Goal: Task Accomplishment & Management: Complete application form

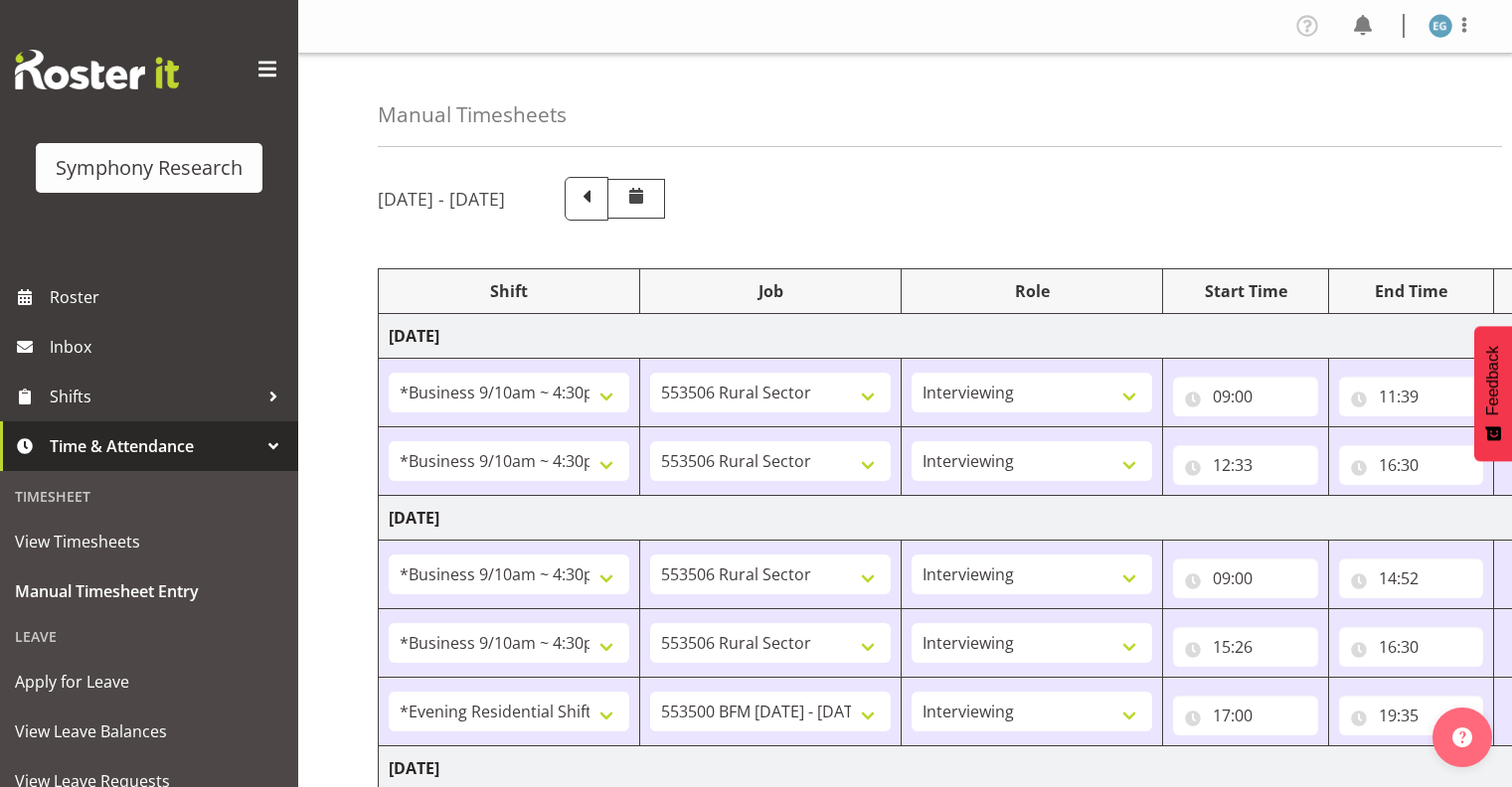
select select "26078"
select select "10587"
select select "26078"
select select "10587"
select select "26078"
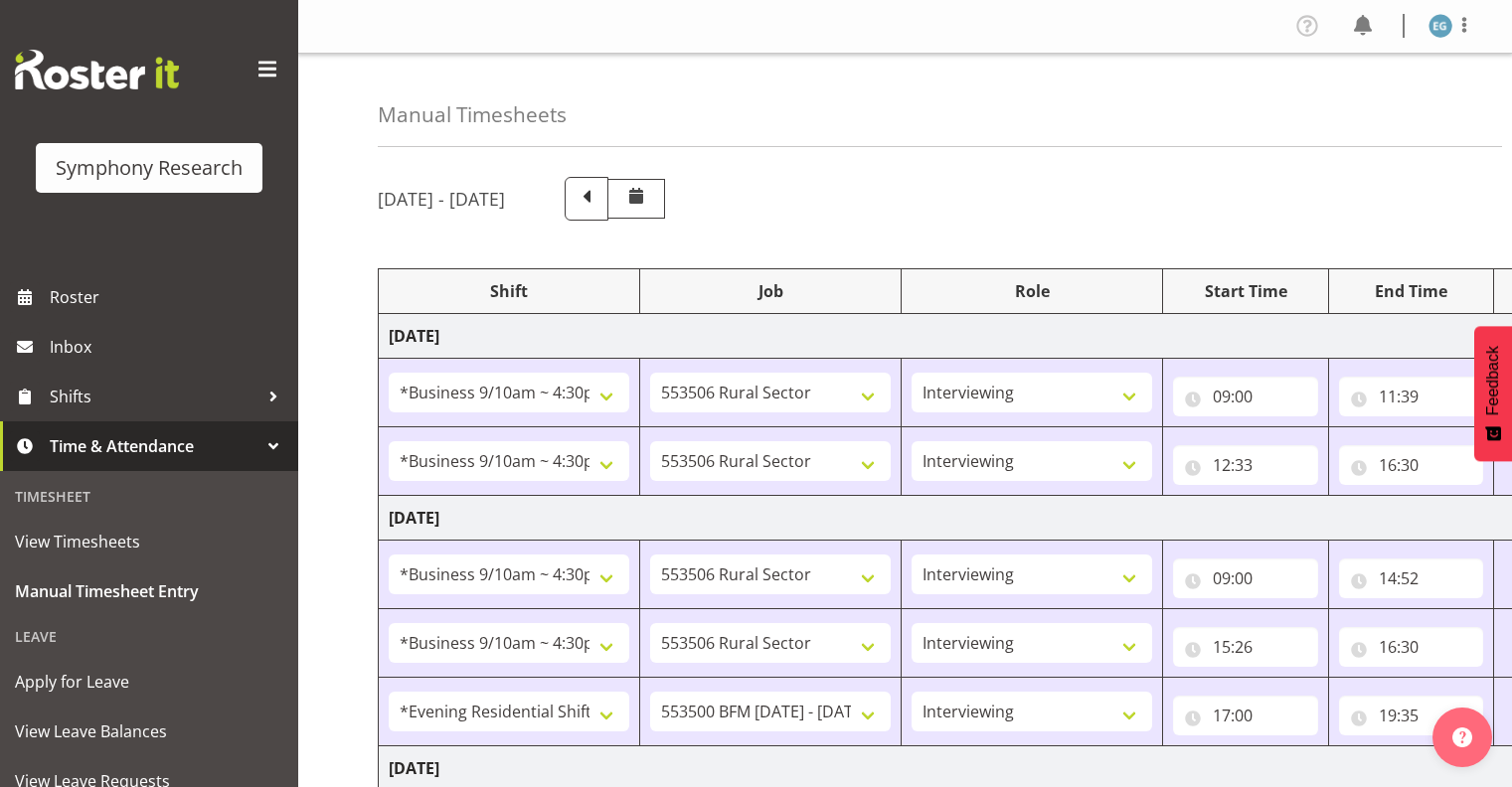
select select "10587"
select select "26078"
select select "10587"
select select "48116"
select select "10242"
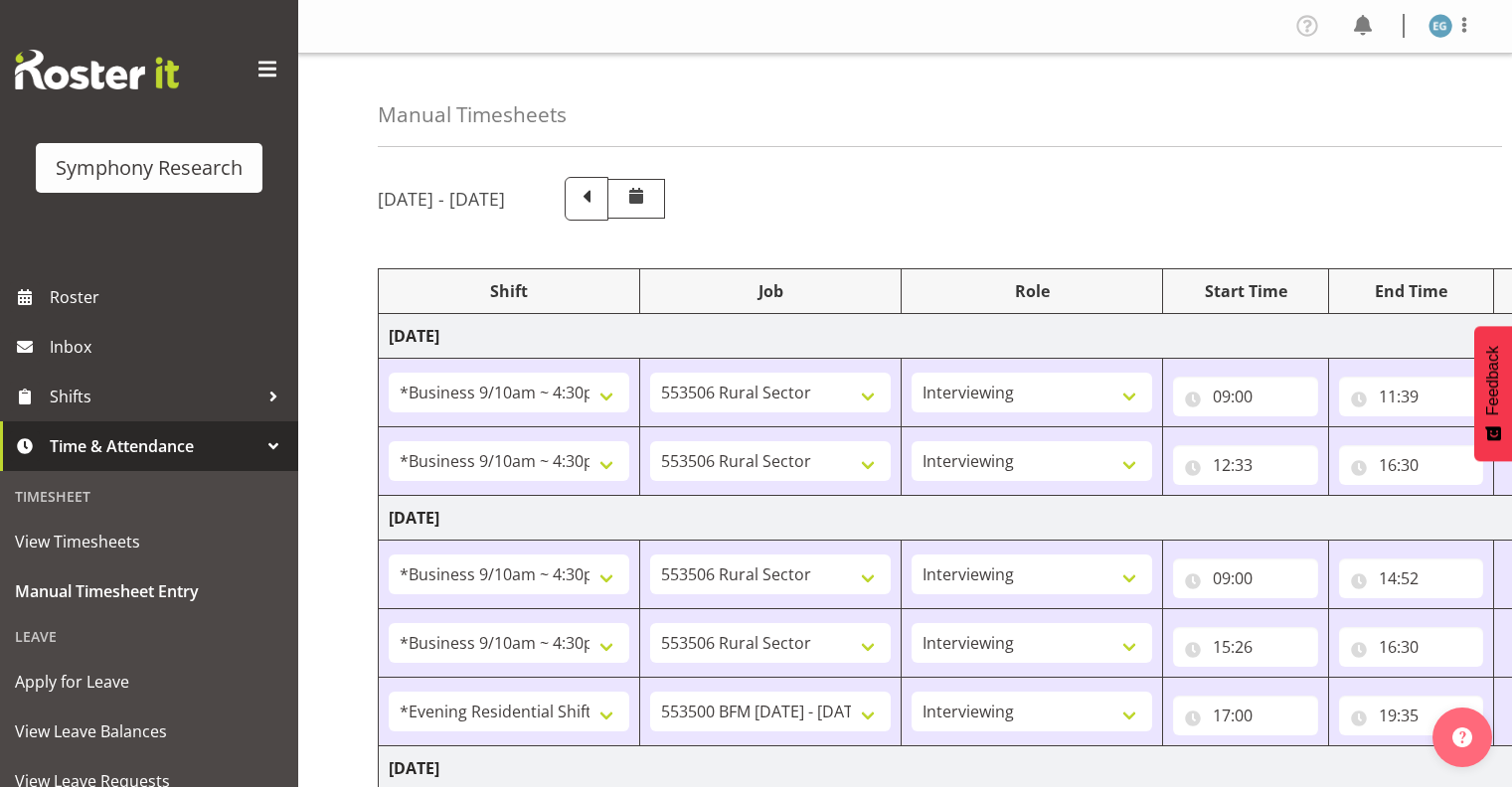
select select "26078"
select select "10587"
select select "26078"
select select "10587"
select select "48116"
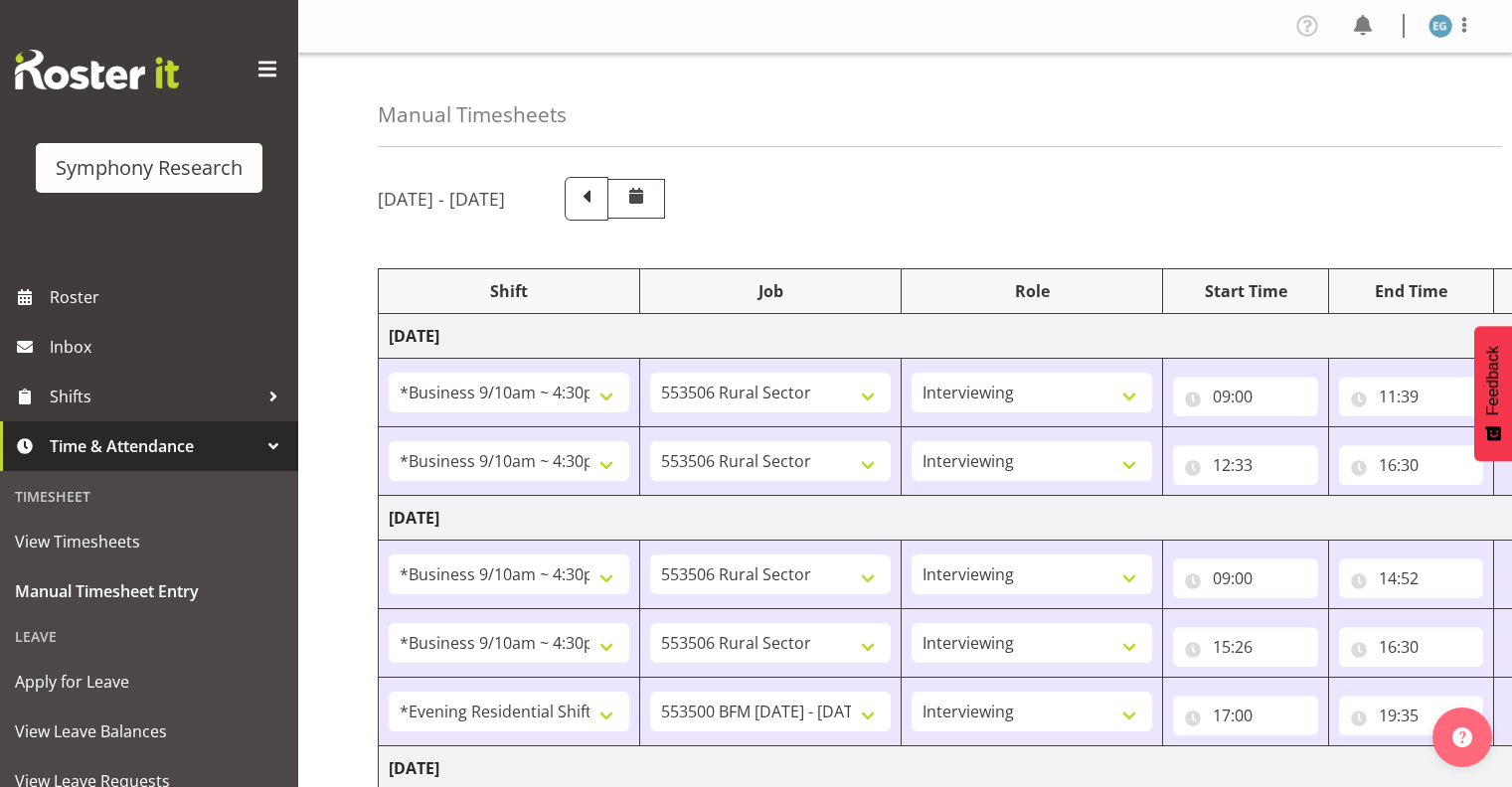
select select "10242"
select select "26078"
select select "10587"
select select "26078"
select select "10242"
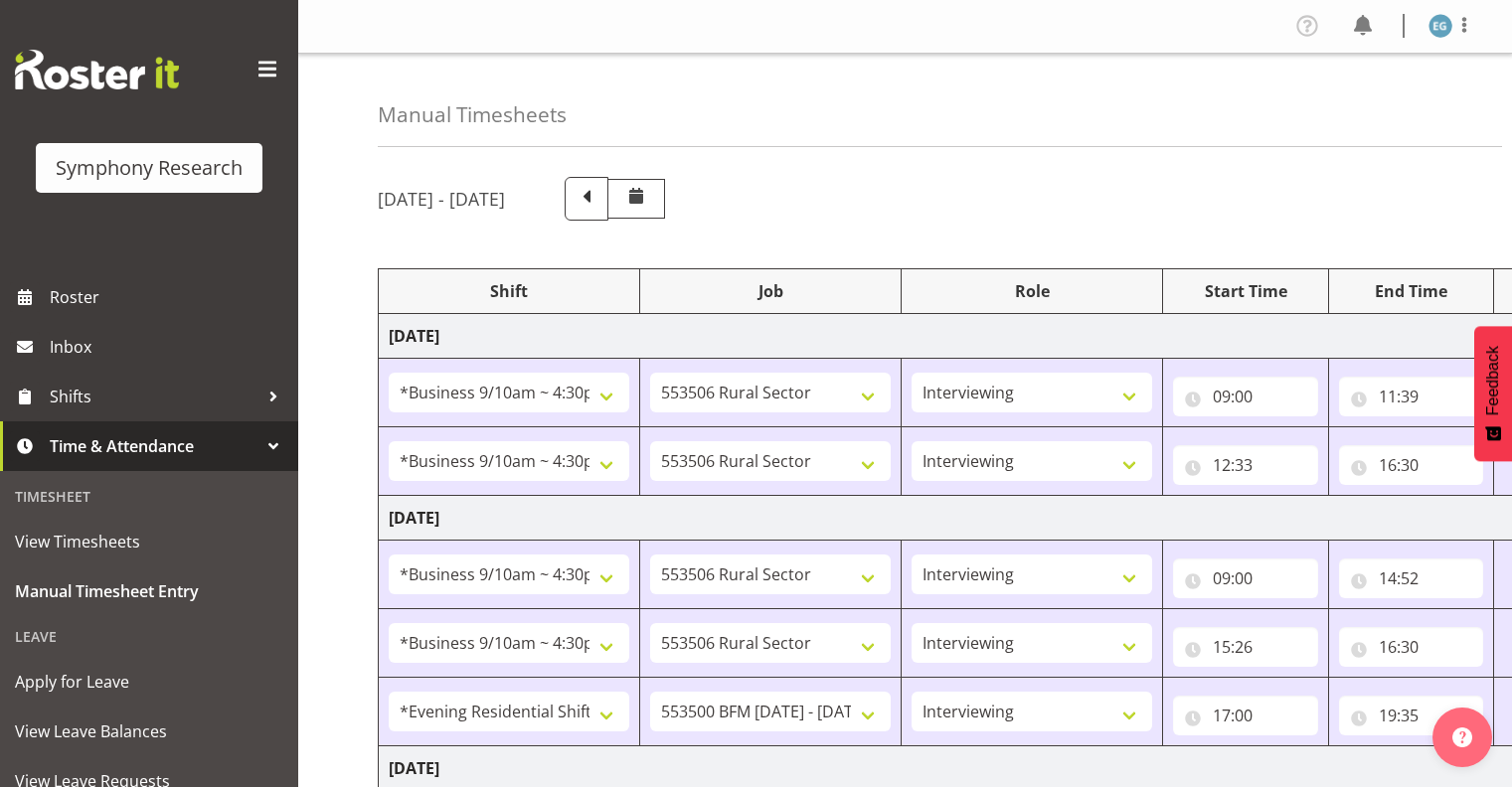
select select "26078"
select select "10587"
select select "26078"
select select "10242"
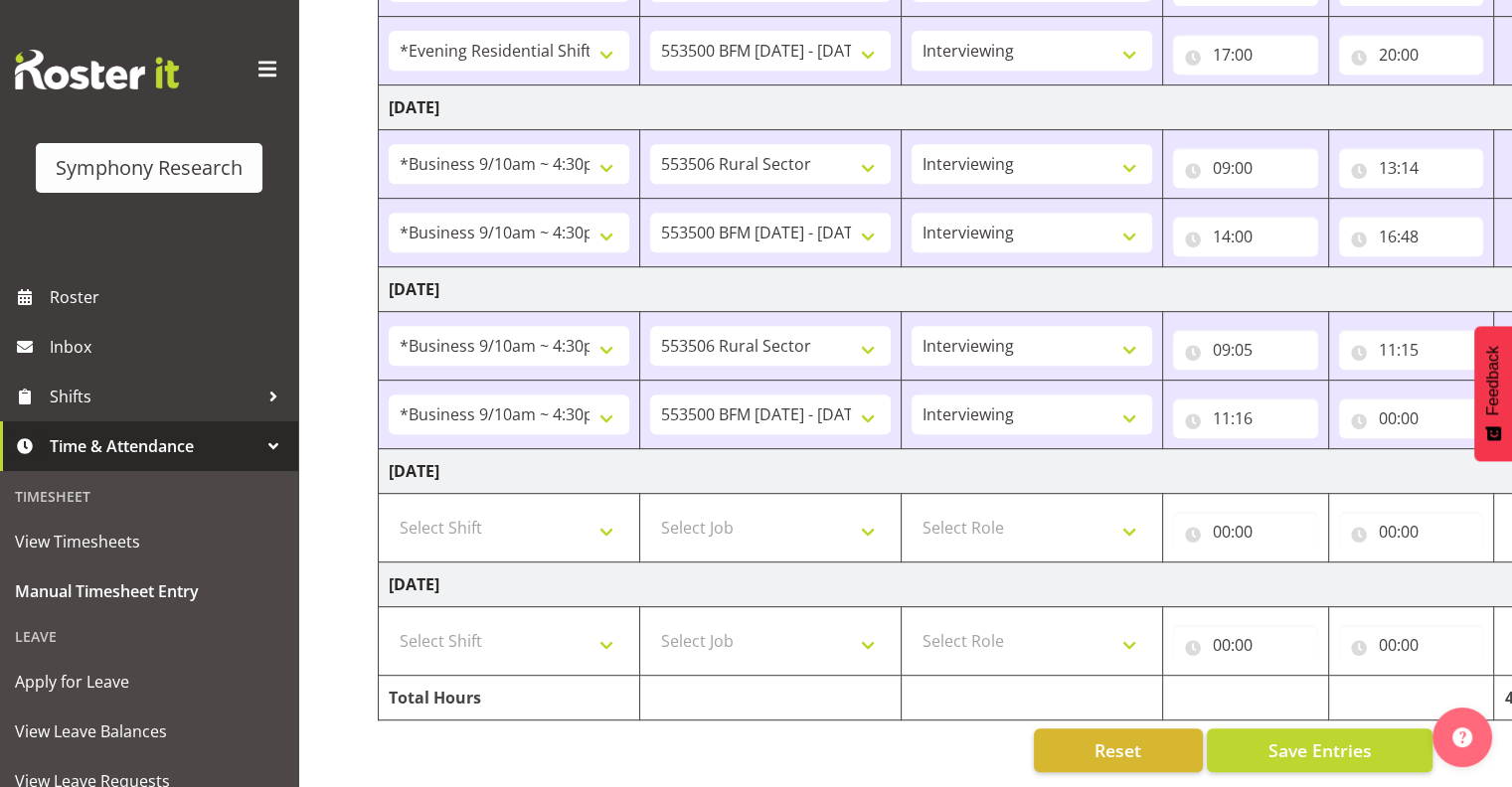
scroll to position [0, 258]
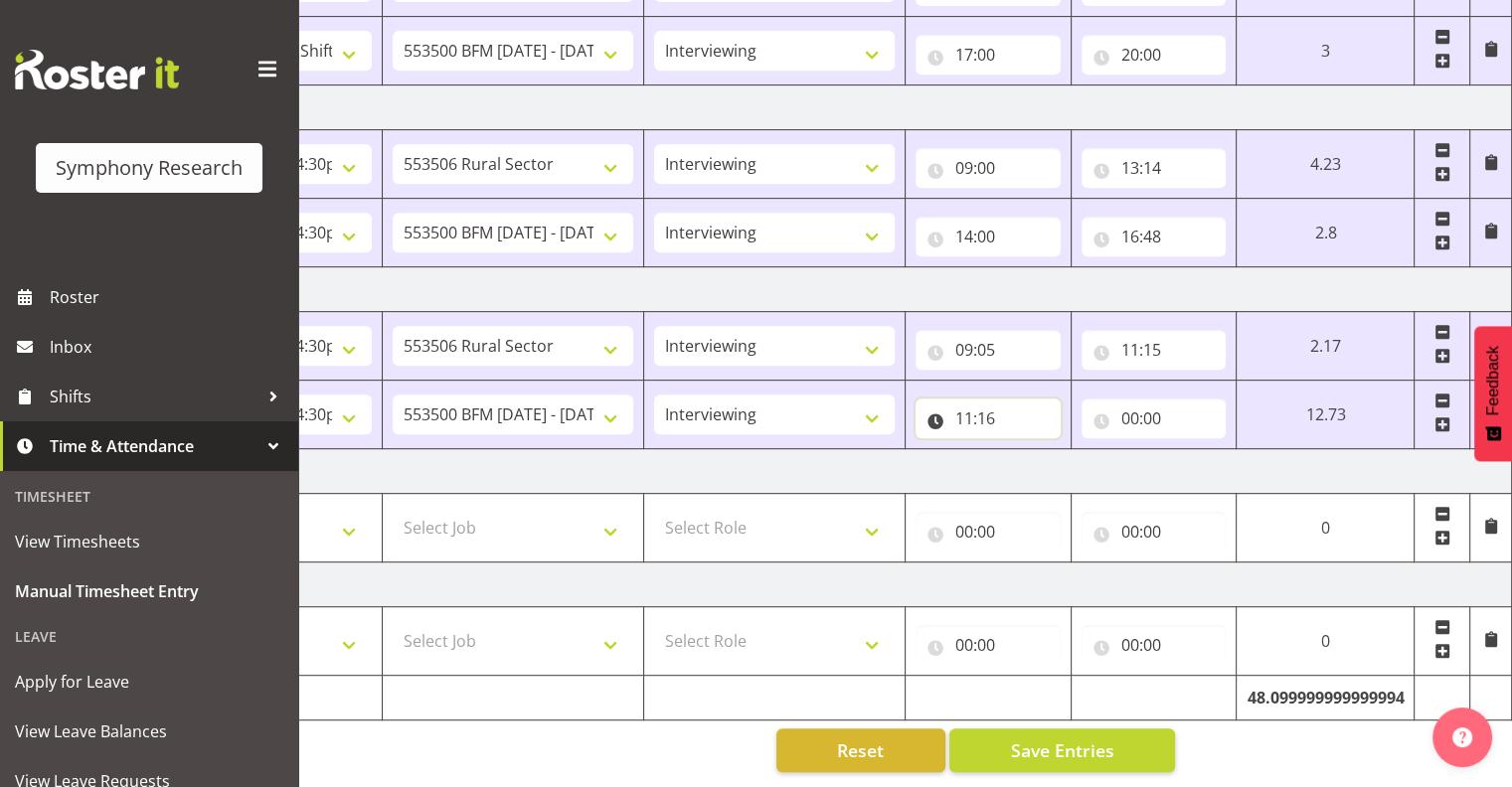
click at [966, 403] on input "11:16" at bounding box center [988, 418] width 145 height 40
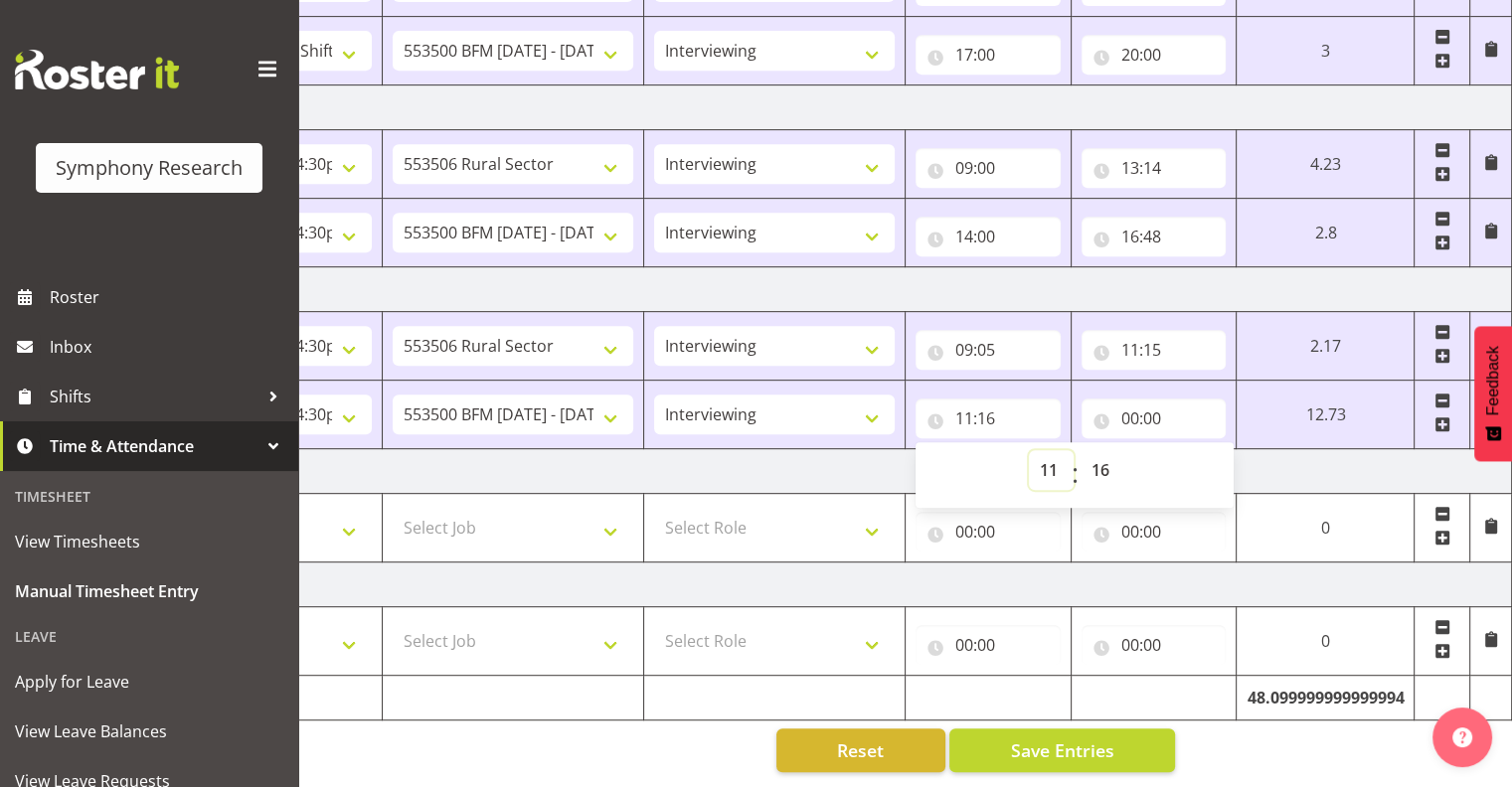
click at [1048, 450] on select "00 01 02 03 04 05 06 07 08 09 10 11 12 13 14 15 16 17 18 19 20 21 22 23" at bounding box center [1051, 470] width 45 height 40
select select "12"
click at [1029, 450] on select "00 01 02 03 04 05 06 07 08 09 10 11 12 13 14 15 16 17 18 19 20 21 22 23" at bounding box center [1051, 470] width 45 height 40
type input "12:16"
click at [1101, 451] on select "00 01 02 03 04 05 06 07 08 09 10 11 12 13 14 15 16 17 18 19 20 21 22 23 24 25 2…" at bounding box center [1103, 470] width 45 height 40
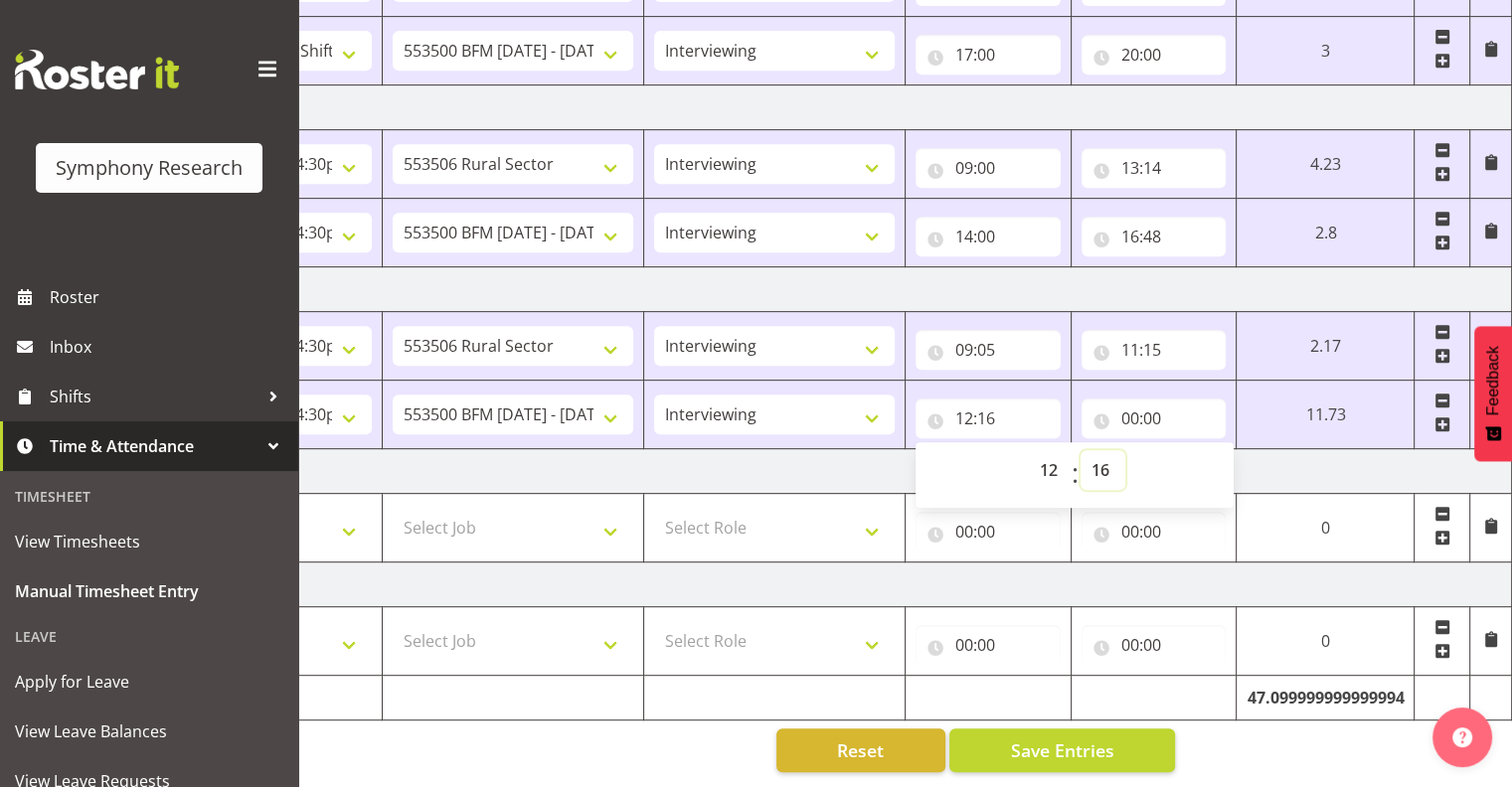
select select "13"
click at [1126, 450] on select "00 01 02 03 04 05 06 07 08 09 10 11 12 13 14 15 16 17 18 19 20 21 22 23 24 25 2…" at bounding box center [1103, 470] width 45 height 40
type input "12:13"
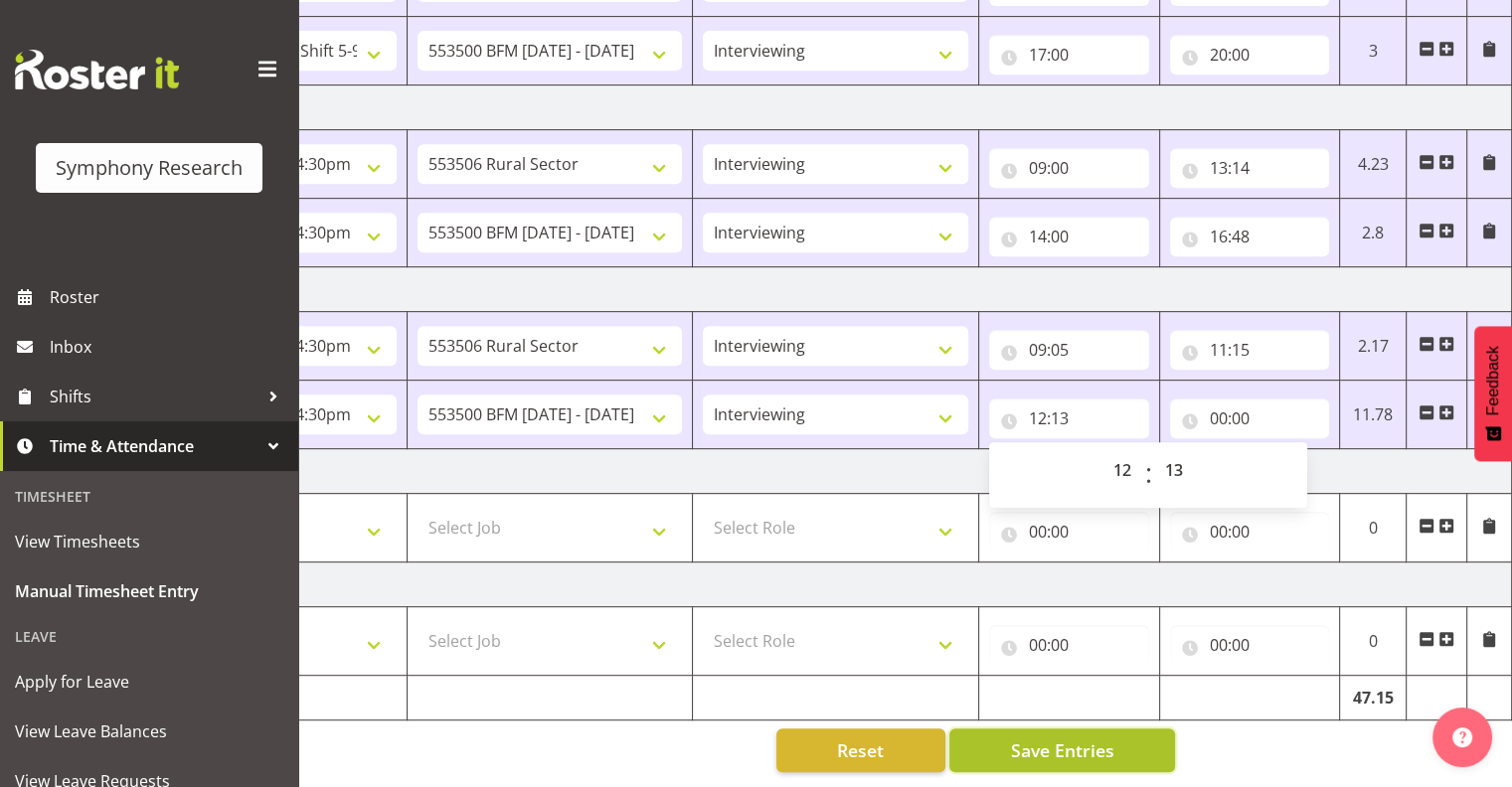
click at [1088, 738] on span "Save Entries" at bounding box center [1062, 751] width 104 height 26
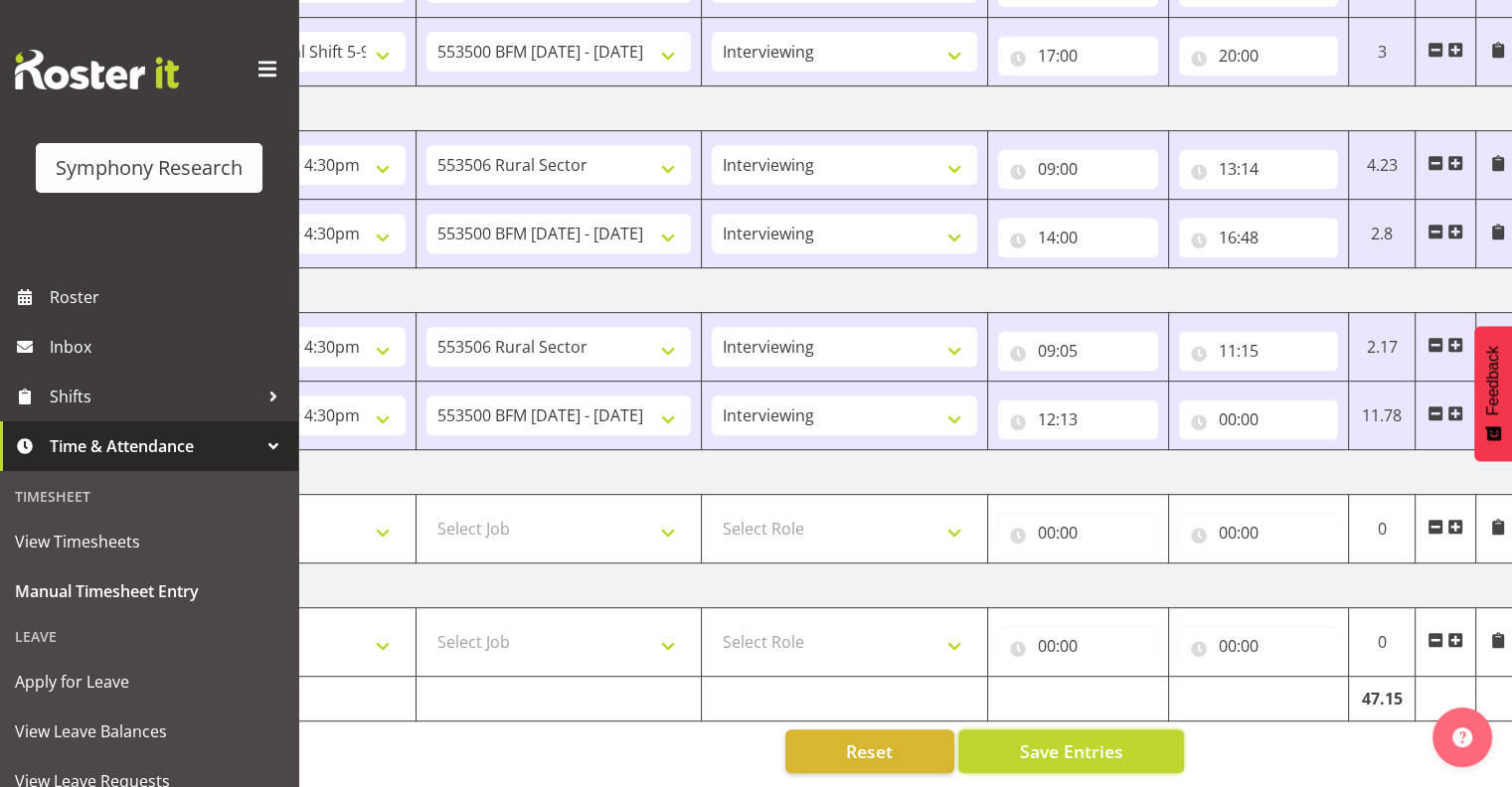
scroll to position [921, 0]
click at [467, 394] on select "550060 IF Admin 553492 World Poll Aus Wave 2 Main 2025 553493 World Poll NZ Wav…" at bounding box center [559, 414] width 266 height 40
select select "10587"
click at [426, 394] on select "550060 IF Admin 553492 World Poll Aus Wave 2 Main 2025 553493 World Poll NZ Wav…" at bounding box center [559, 414] width 266 height 40
click at [1057, 398] on input "12:13" at bounding box center [1078, 418] width 160 height 40
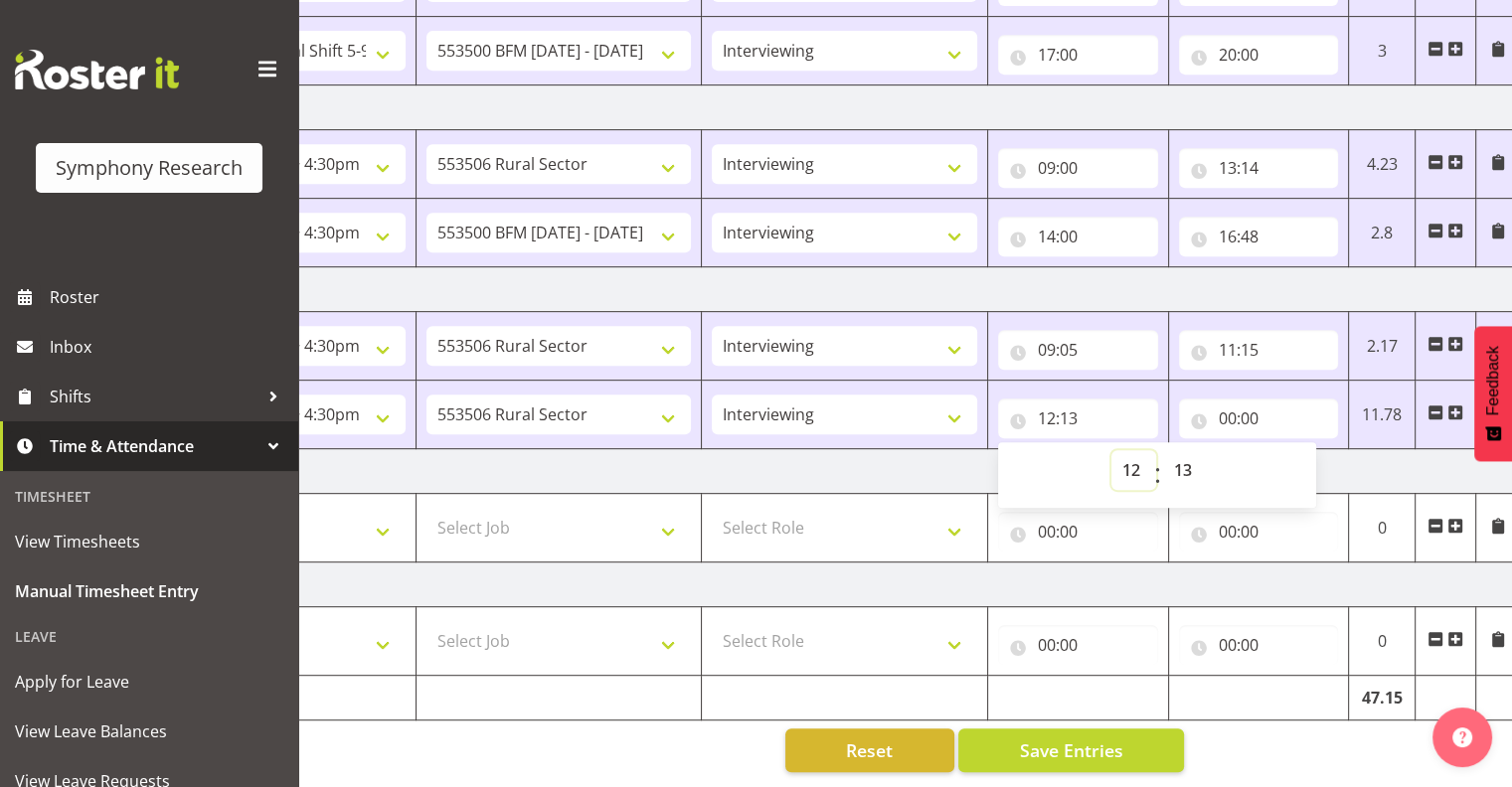
drag, startPoint x: 1057, startPoint y: 398, endPoint x: 1132, endPoint y: 454, distance: 93.6
click at [1132, 454] on select "00 01 02 03 04 05 06 07 08 09 10 11 12 13 14 15 16 17 18 19 20 21 22 23" at bounding box center [1134, 470] width 45 height 40
select select "13"
click at [1112, 450] on select "00 01 02 03 04 05 06 07 08 09 10 11 12 13 14 15 16 17 18 19 20 21 22 23" at bounding box center [1134, 470] width 45 height 40
type input "13:13"
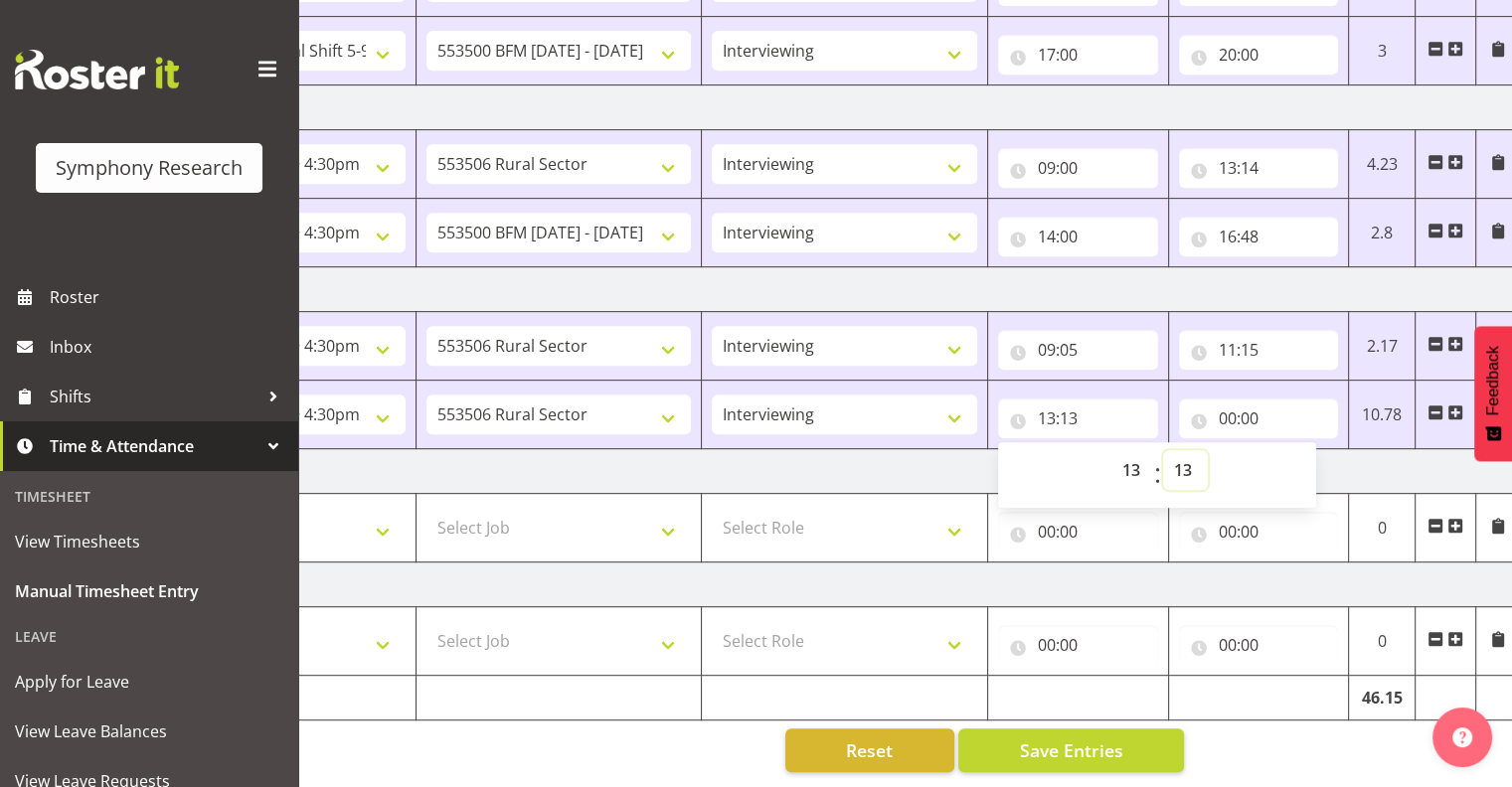
click at [1185, 453] on select "00 01 02 03 04 05 06 07 08 09 10 11 12 13 14 15 16 17 18 19 20 21 22 23 24 25 2…" at bounding box center [1185, 470] width 45 height 40
select select "17"
click at [1163, 450] on select "00 01 02 03 04 05 06 07 08 09 10 11 12 13 14 15 16 17 18 19 20 21 22 23 24 25 2…" at bounding box center [1185, 470] width 45 height 40
type input "13:17"
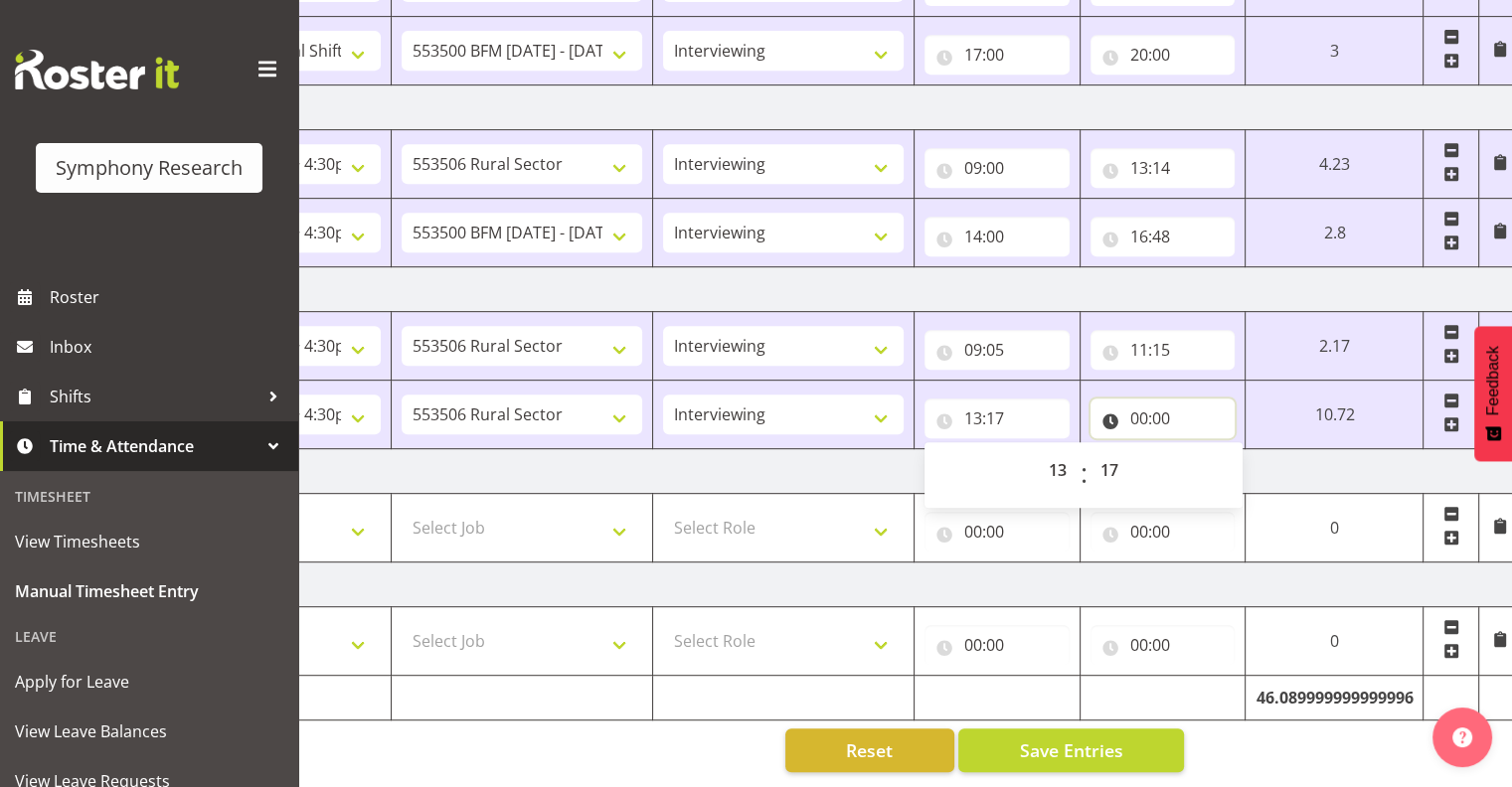
click at [1152, 401] on input "00:00" at bounding box center [1162, 418] width 145 height 40
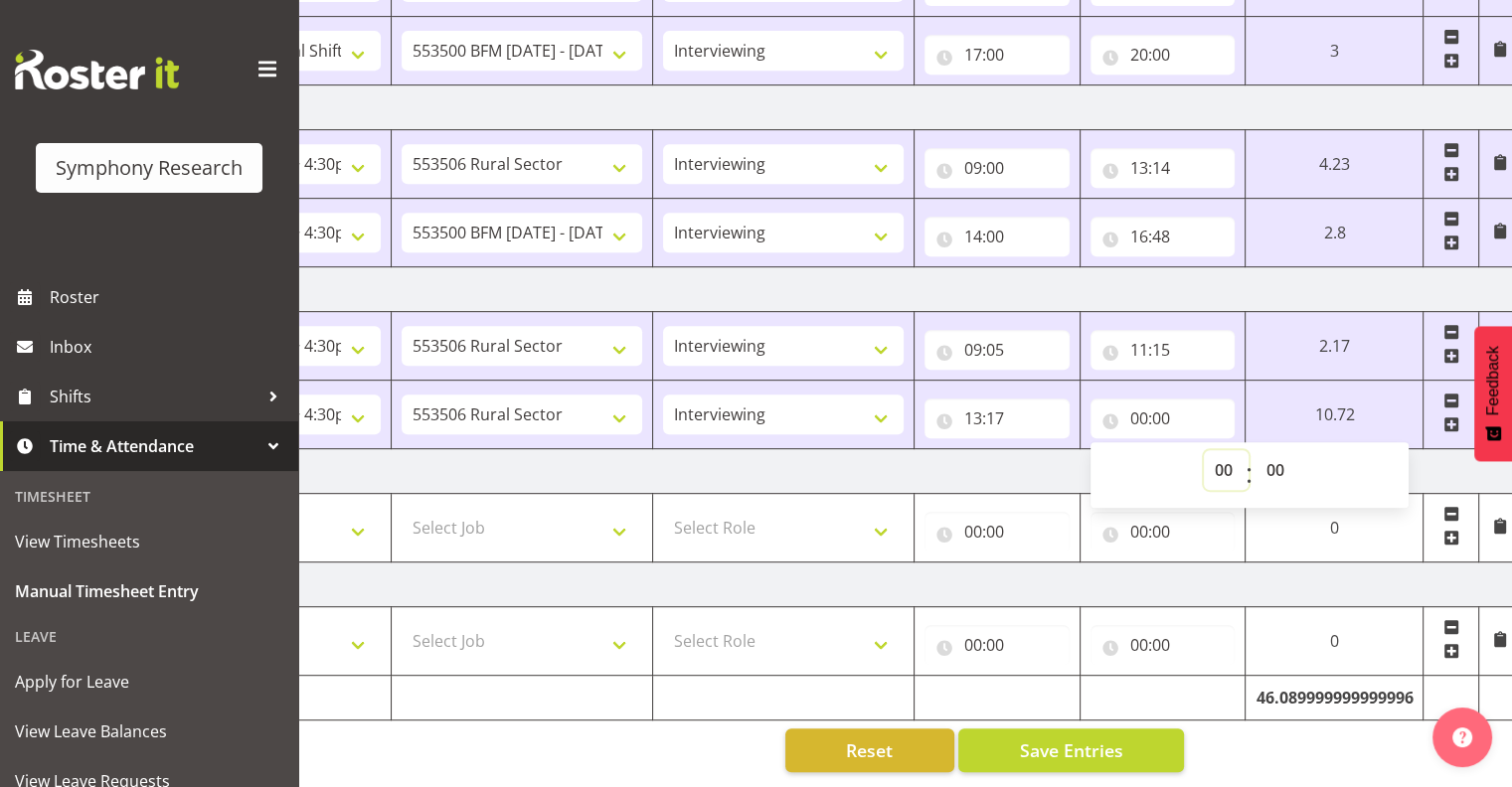
click at [1221, 450] on select "00 01 02 03 04 05 06 07 08 09 10 11 12 13 14 15 16 17 18 19 20 21 22 23" at bounding box center [1225, 470] width 45 height 40
select select "16"
click at [1203, 450] on select "00 01 02 03 04 05 06 07 08 09 10 11 12 13 14 15 16 17 18 19 20 21 22 23" at bounding box center [1225, 470] width 45 height 40
type input "16:00"
click at [1275, 456] on select "00 01 02 03 04 05 06 07 08 09 10 11 12 13 14 15 16 17 18 19 20 21 22 23 24 25 2…" at bounding box center [1277, 470] width 45 height 40
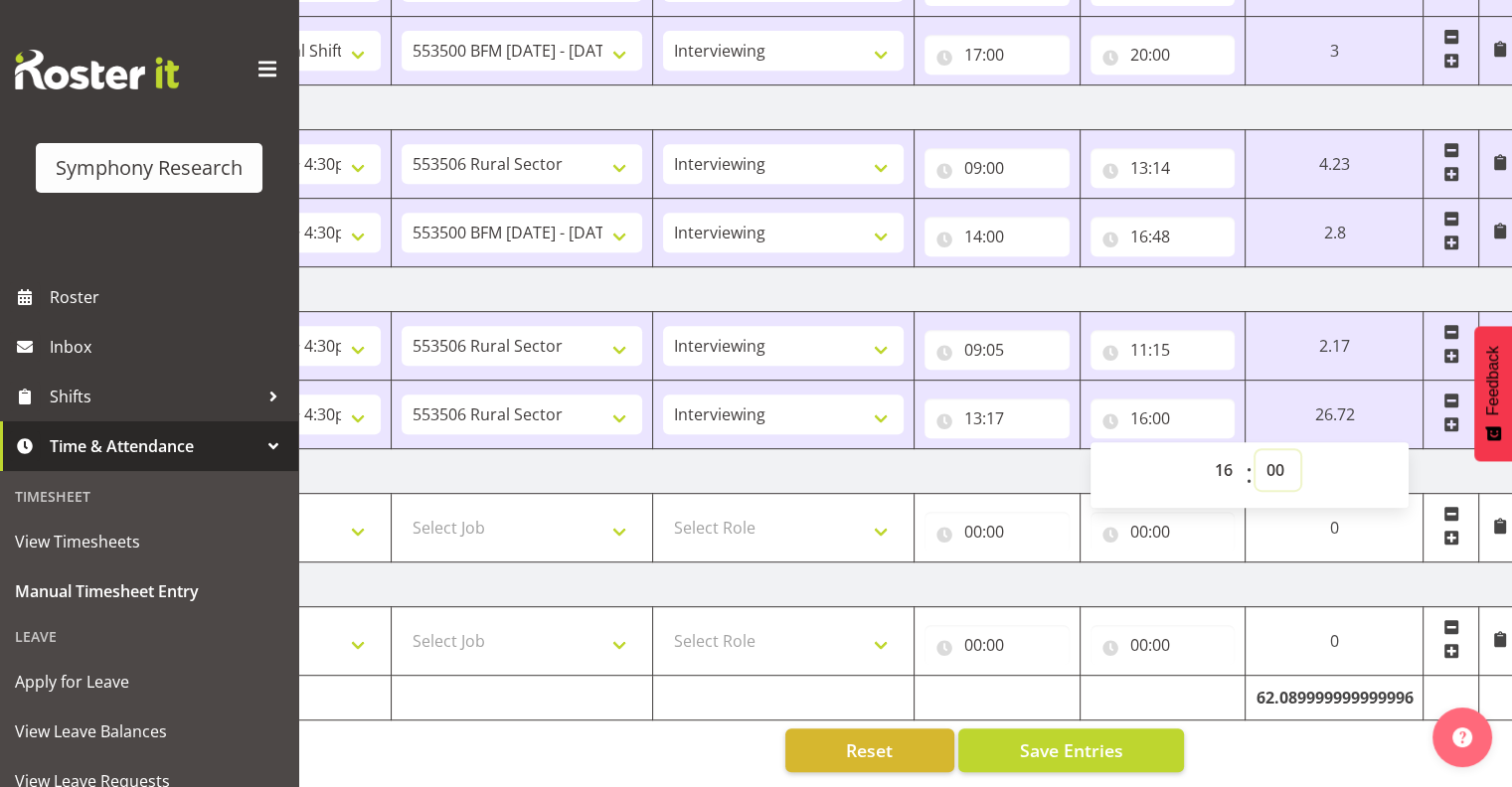
select select "30"
click at [1255, 450] on select "00 01 02 03 04 05 06 07 08 09 10 11 12 13 14 15 16 17 18 19 20 21 22 23 24 25 2…" at bounding box center [1277, 470] width 45 height 40
type input "16:30"
click at [1118, 738] on span "Save Entries" at bounding box center [1071, 751] width 104 height 26
